Goal: Information Seeking & Learning: Find specific fact

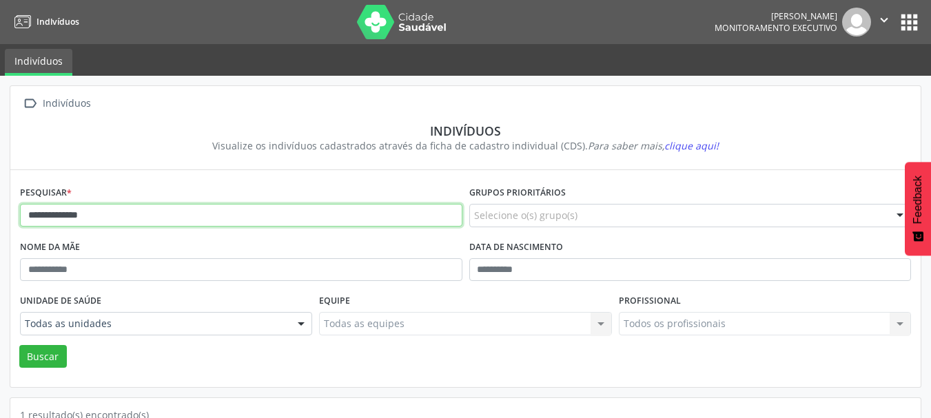
click at [142, 216] on input "**********" at bounding box center [241, 215] width 442 height 23
drag, startPoint x: 141, startPoint y: 217, endPoint x: 0, endPoint y: 225, distance: 141.5
click at [0, 225] on div "**********" at bounding box center [465, 319] width 931 height 487
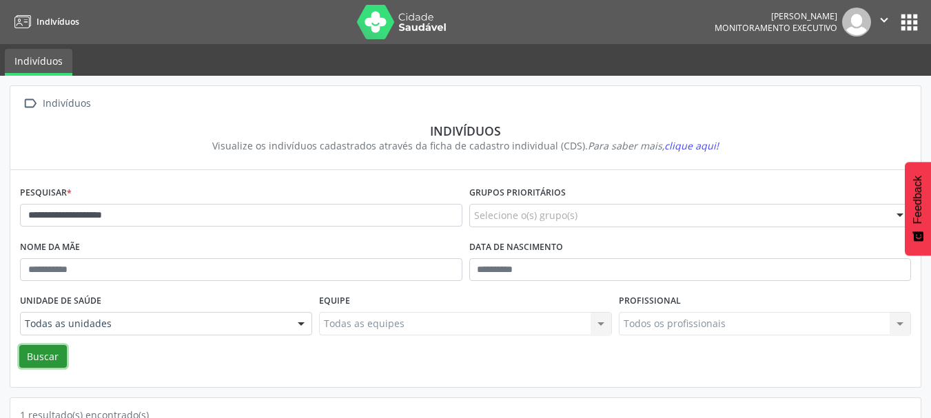
click at [46, 354] on button "Buscar" at bounding box center [43, 356] width 48 height 23
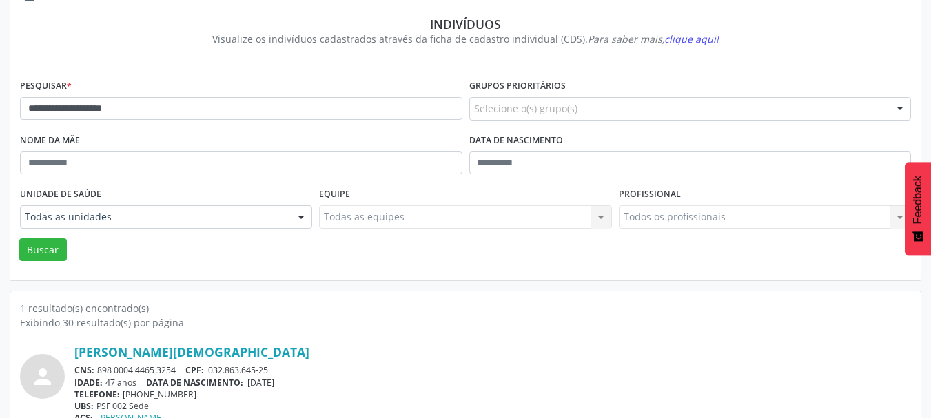
scroll to position [144, 0]
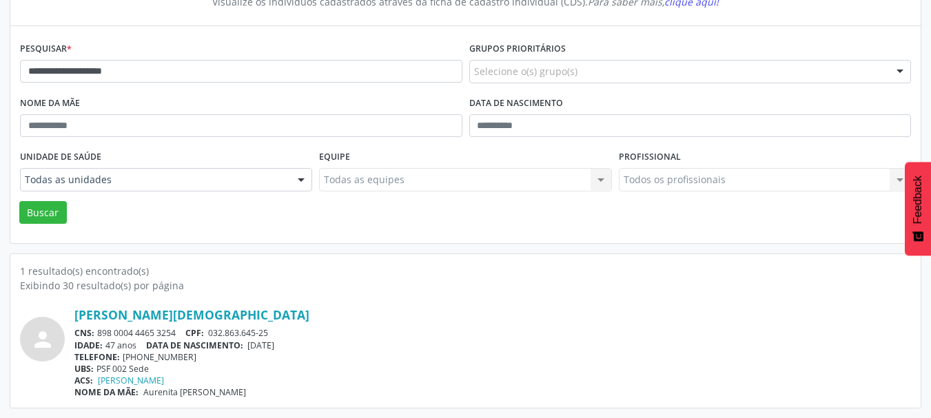
drag, startPoint x: 178, startPoint y: 333, endPoint x: 96, endPoint y: 332, distance: 82.0
click at [96, 332] on div "CNS: 898 0004 4465 3254 CPF: 032.863.645-25" at bounding box center [492, 333] width 837 height 12
click at [267, 318] on div "[PERSON_NAME][DEMOGRAPHIC_DATA]" at bounding box center [492, 314] width 837 height 15
drag, startPoint x: 180, startPoint y: 331, endPoint x: 96, endPoint y: 331, distance: 83.4
click at [96, 331] on div "CNS: 898 0004 4465 3254 CPF: 032.863.645-25" at bounding box center [492, 333] width 837 height 12
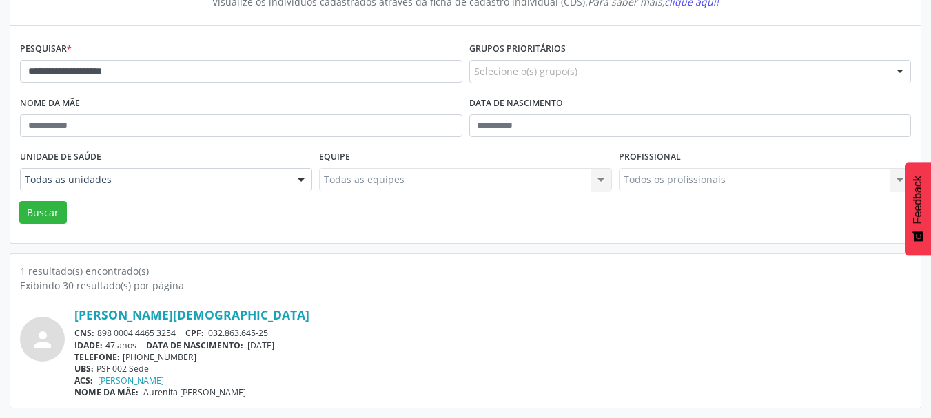
copy div "898 0004 4465 3254"
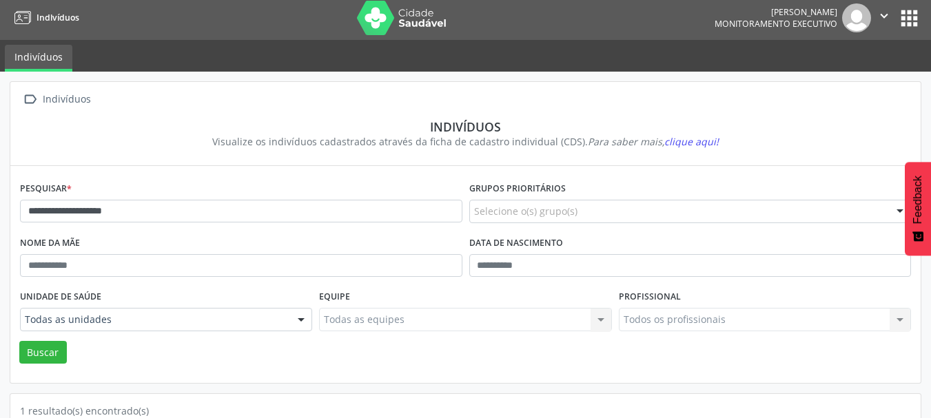
scroll to position [0, 0]
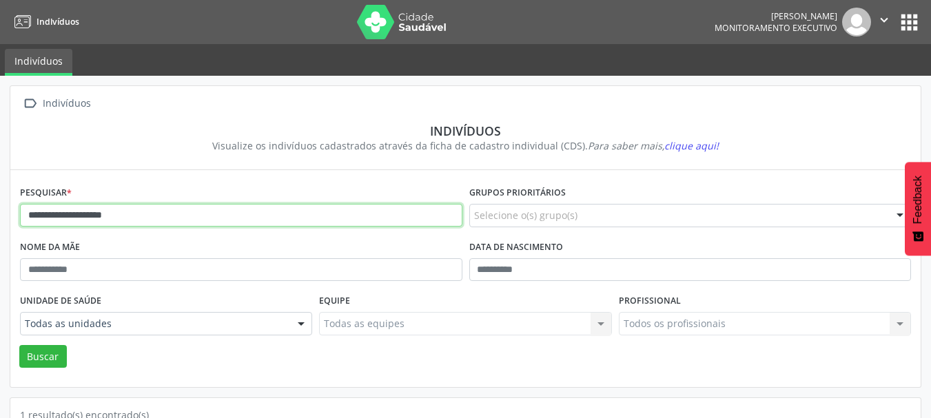
drag, startPoint x: 194, startPoint y: 221, endPoint x: 50, endPoint y: 297, distance: 162.5
click at [0, 243] on div "**********" at bounding box center [465, 319] width 931 height 487
type input "**********"
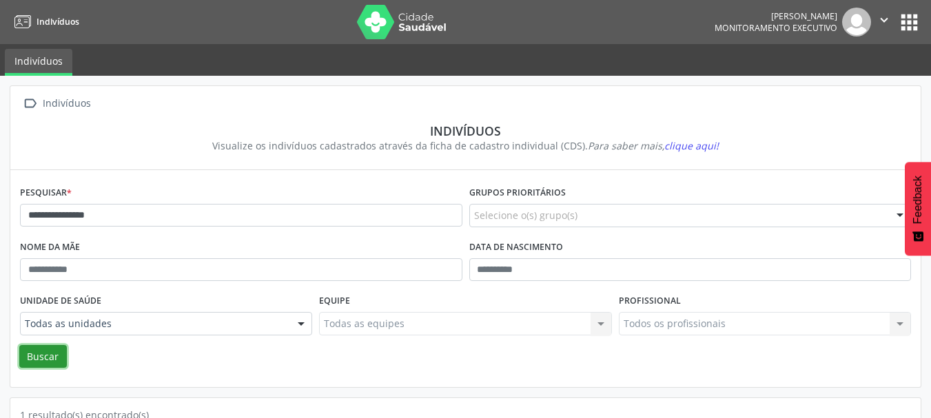
click at [50, 354] on button "Buscar" at bounding box center [43, 356] width 48 height 23
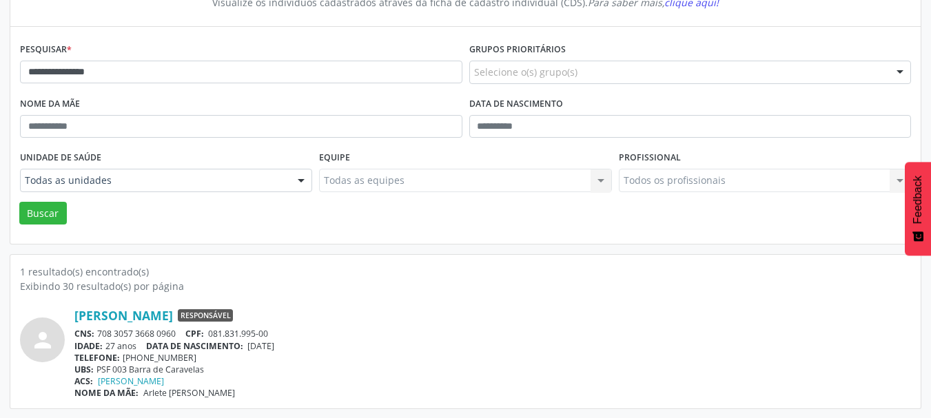
scroll to position [144, 0]
drag, startPoint x: 182, startPoint y: 334, endPoint x: 96, endPoint y: 331, distance: 86.2
click at [96, 331] on div "CNS: 708 3057 3668 0960 CPF: 081.831.995-00" at bounding box center [492, 333] width 837 height 12
copy div "708 3057 3668 0960"
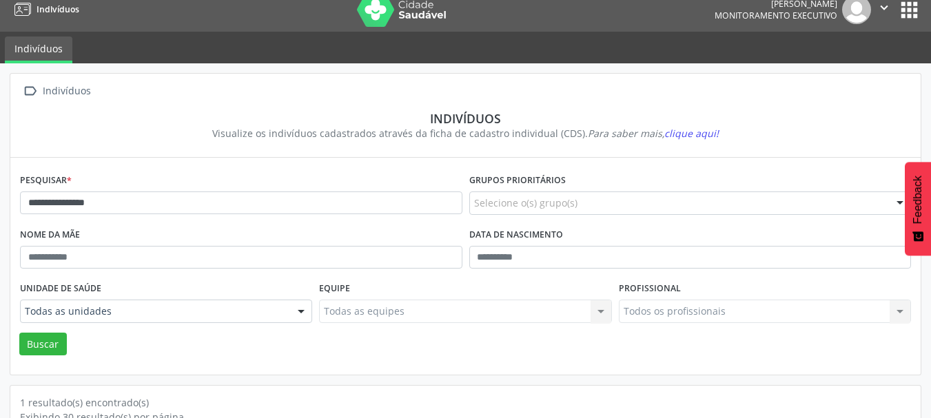
scroll to position [0, 0]
